Goal: Navigation & Orientation: Find specific page/section

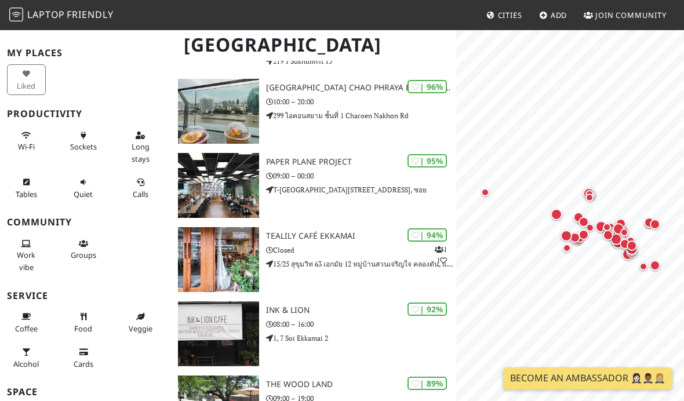
scroll to position [457, 0]
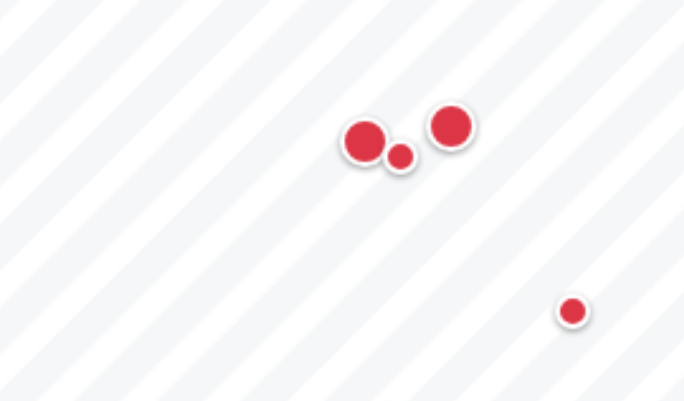
click at [570, 195] on div "Map marker" at bounding box center [576, 201] width 12 height 12
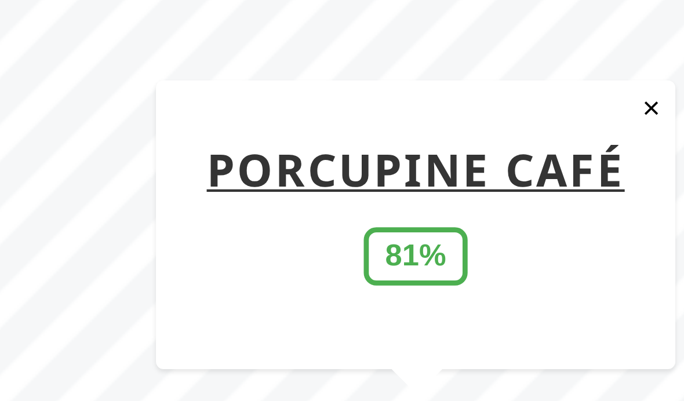
scroll to position [0, 0]
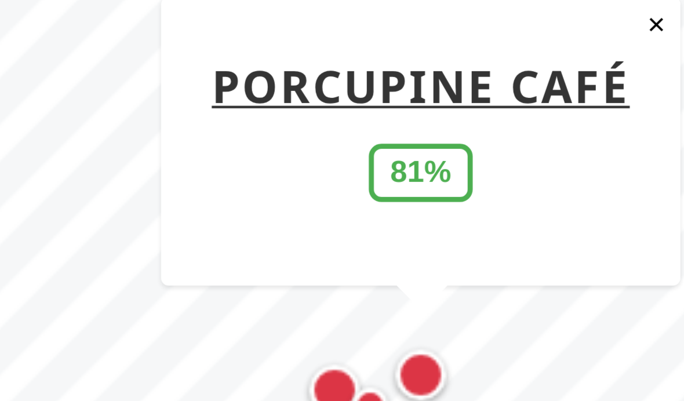
click at [553, 237] on div "Map marker" at bounding box center [557, 241] width 8 height 8
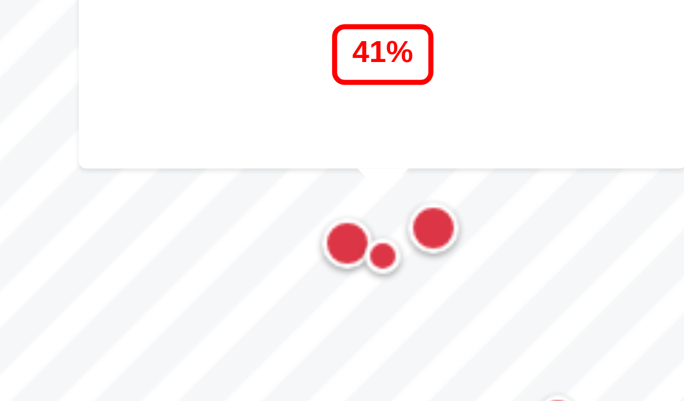
click at [548, 195] on div "Map marker" at bounding box center [559, 206] width 23 height 23
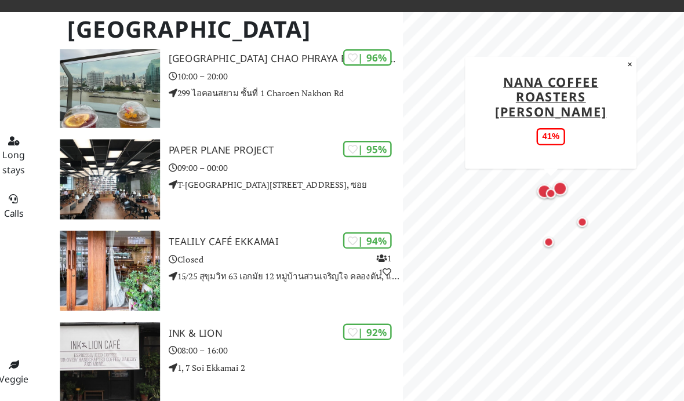
click at [590, 191] on div "Map marker" at bounding box center [601, 201] width 23 height 23
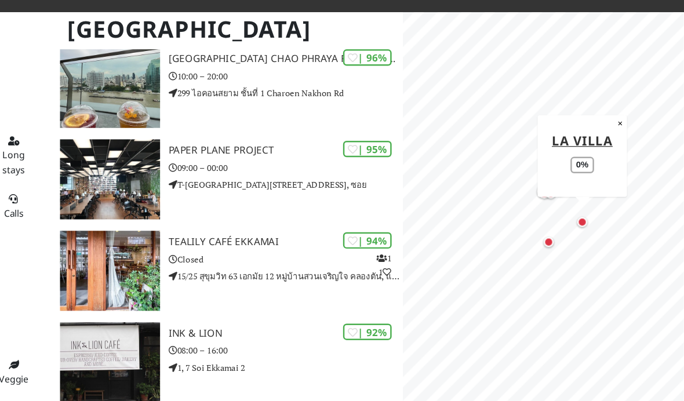
click at [570, 213] on div "Map marker" at bounding box center [574, 217] width 8 height 8
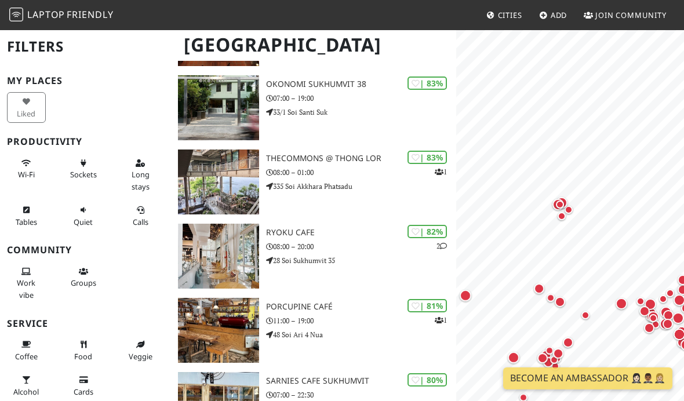
scroll to position [1184, 0]
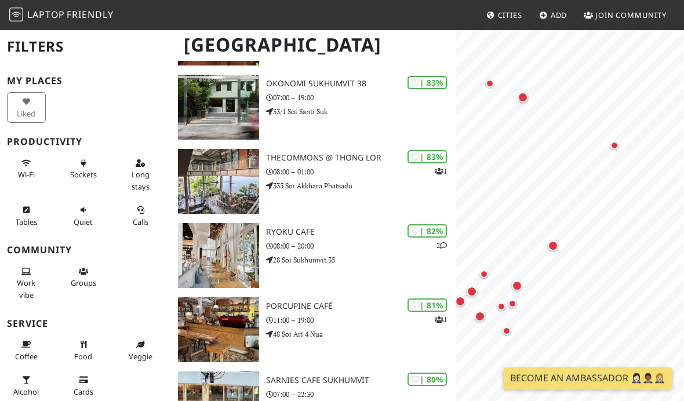
click at [614, 145] on div "Map marker" at bounding box center [614, 145] width 8 height 8
click at [521, 92] on div "Map marker" at bounding box center [523, 97] width 10 height 10
click at [552, 243] on div "Map marker" at bounding box center [553, 246] width 10 height 10
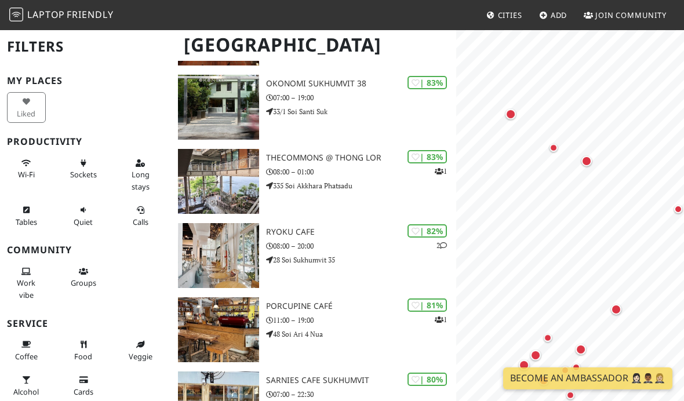
click at [551, 143] on div "Map marker" at bounding box center [553, 147] width 23 height 23
click at [510, 115] on div "Map marker" at bounding box center [510, 114] width 10 height 10
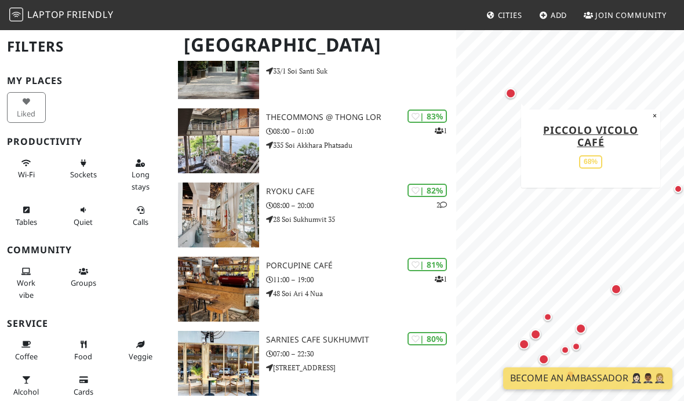
scroll to position [1225, 0]
